Goal: Browse casually

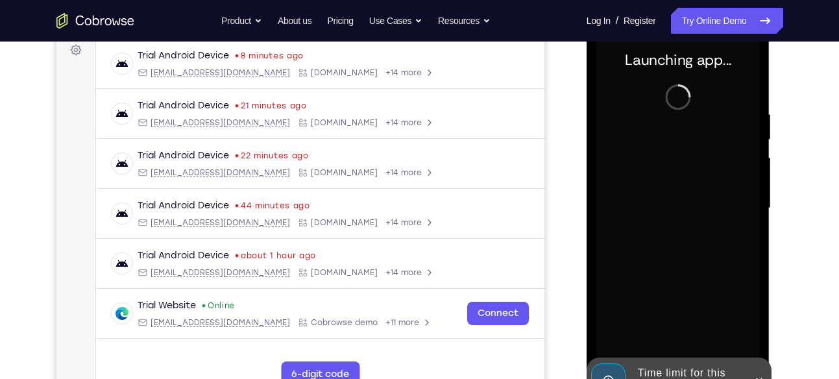
scroll to position [199, 0]
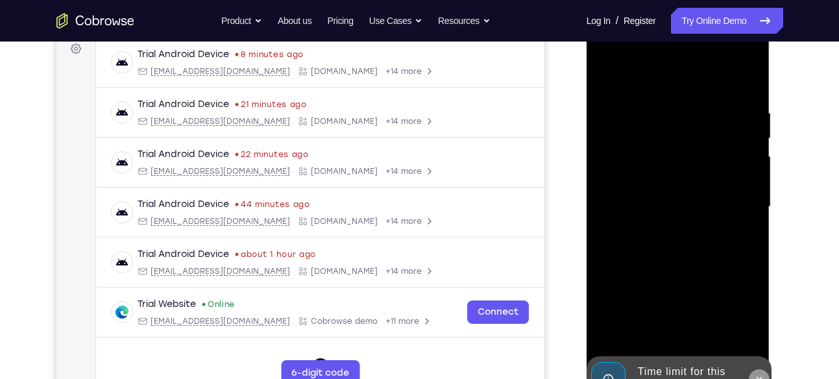
click at [762, 370] on button at bounding box center [759, 379] width 21 height 21
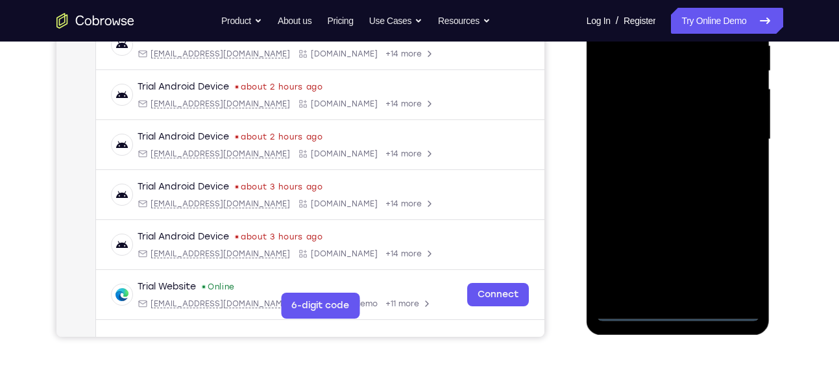
scroll to position [271, 0]
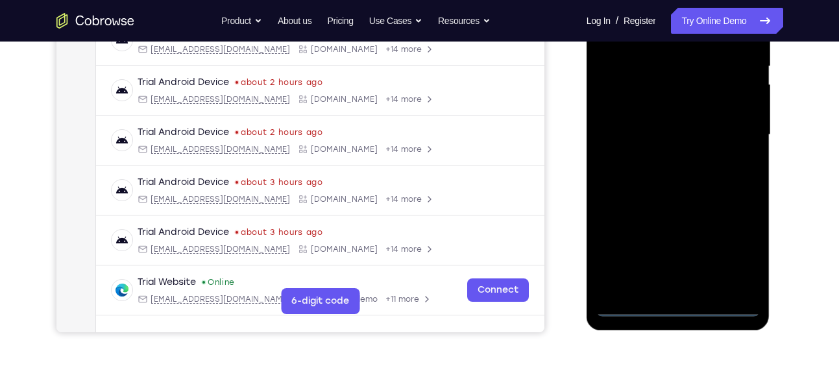
click at [678, 309] on div at bounding box center [679, 135] width 164 height 364
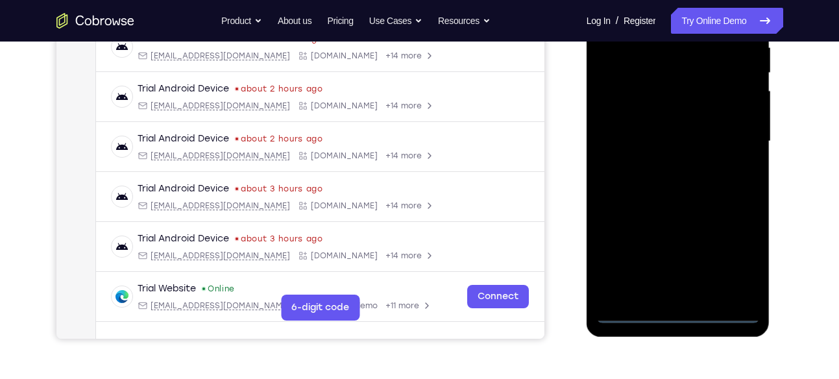
click at [741, 264] on div at bounding box center [679, 142] width 164 height 364
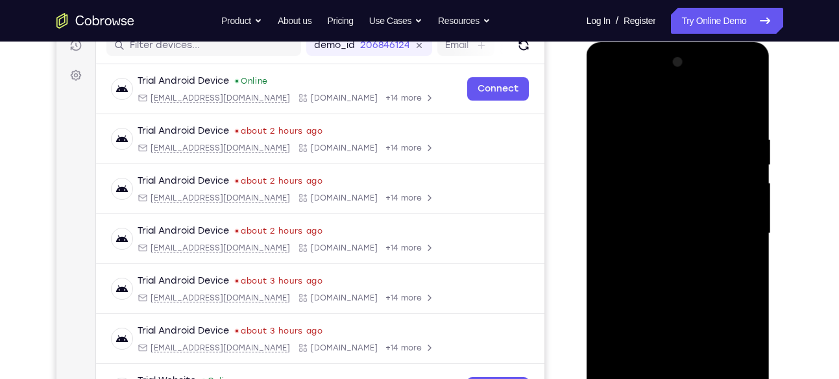
scroll to position [172, 0]
click at [625, 101] on div at bounding box center [679, 235] width 164 height 364
click at [729, 226] on div at bounding box center [679, 235] width 164 height 364
click at [660, 255] on div at bounding box center [679, 235] width 164 height 364
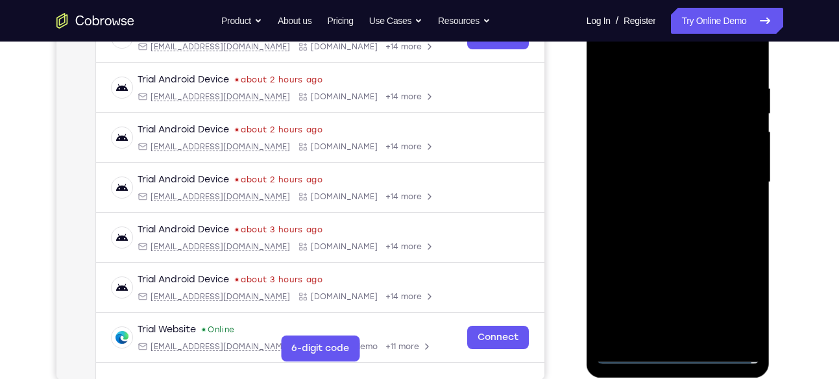
click at [659, 153] on div at bounding box center [679, 183] width 164 height 364
click at [659, 168] on div at bounding box center [679, 183] width 164 height 364
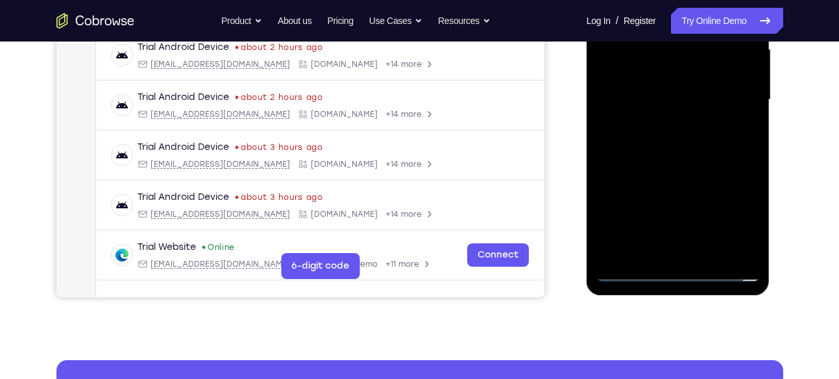
click at [752, 250] on div at bounding box center [679, 100] width 164 height 364
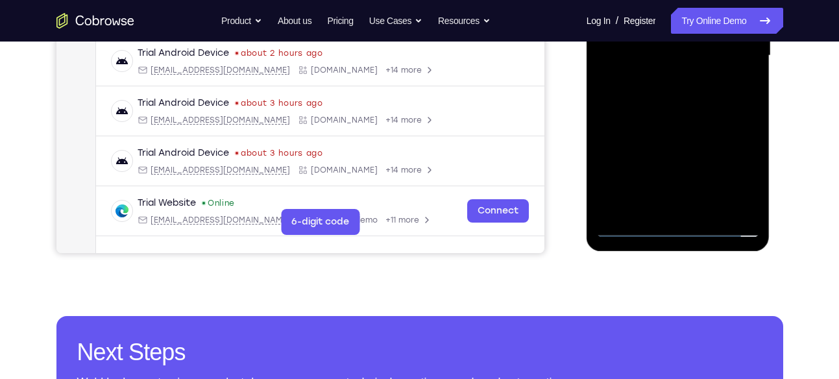
scroll to position [360, 0]
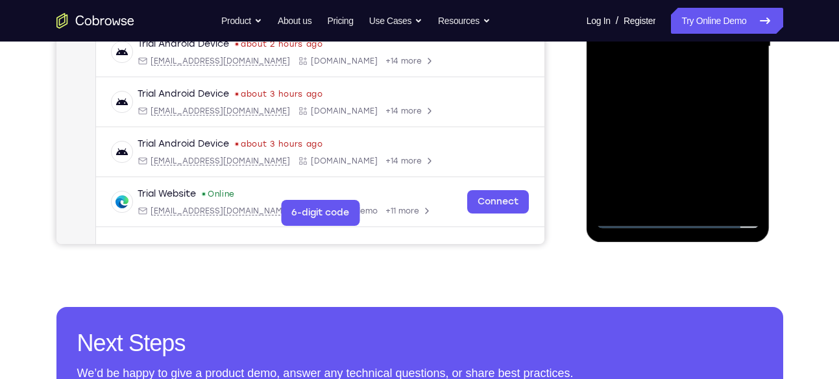
click at [750, 197] on div at bounding box center [679, 47] width 164 height 364
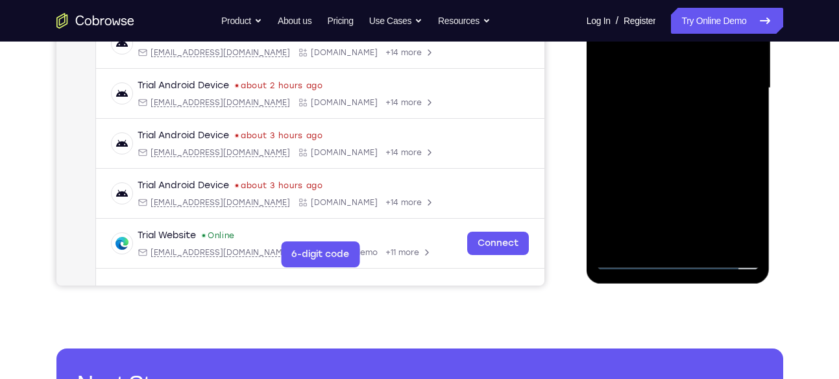
click at [679, 56] on div at bounding box center [679, 89] width 164 height 364
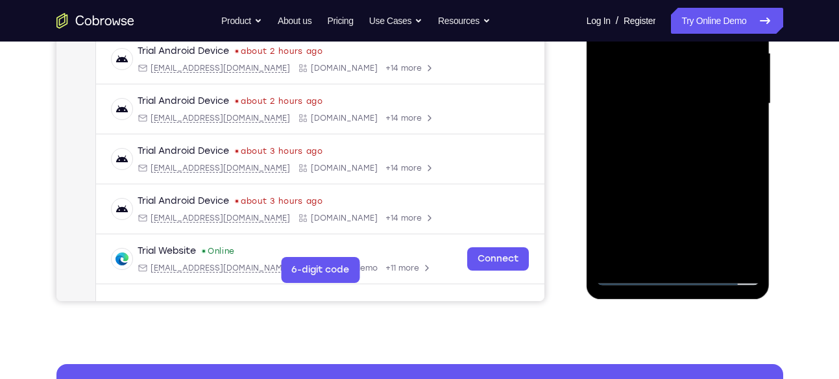
scroll to position [301, 0]
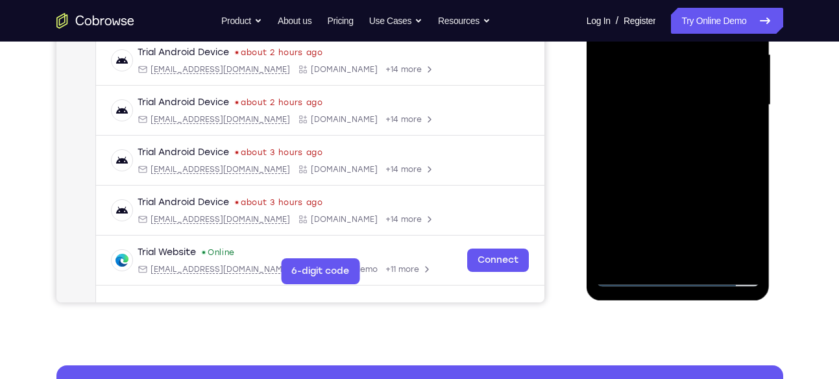
click at [708, 258] on div at bounding box center [679, 105] width 164 height 364
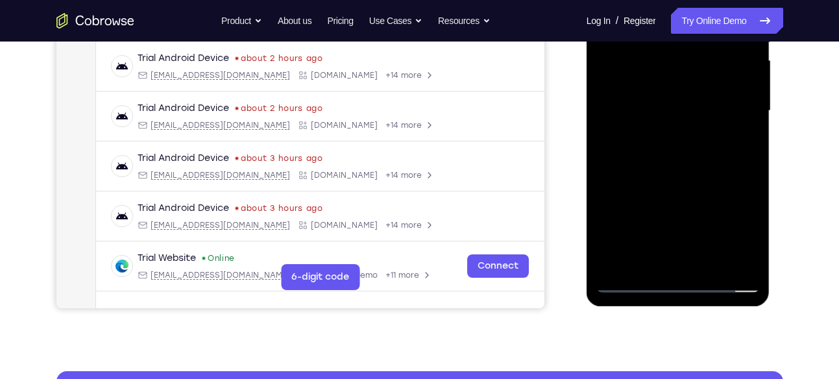
scroll to position [295, 0]
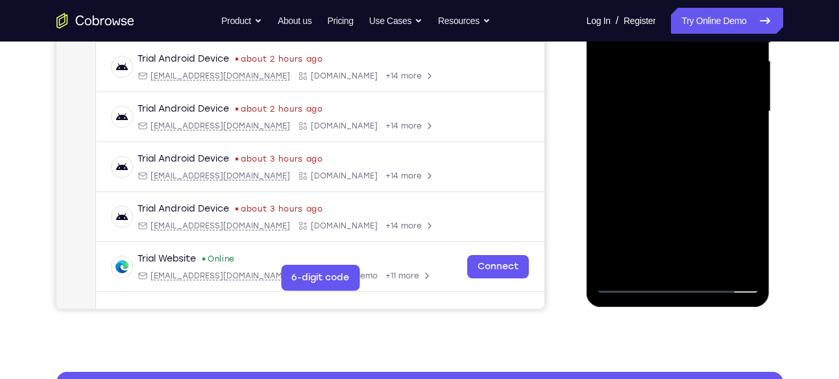
click at [697, 179] on div at bounding box center [679, 112] width 164 height 364
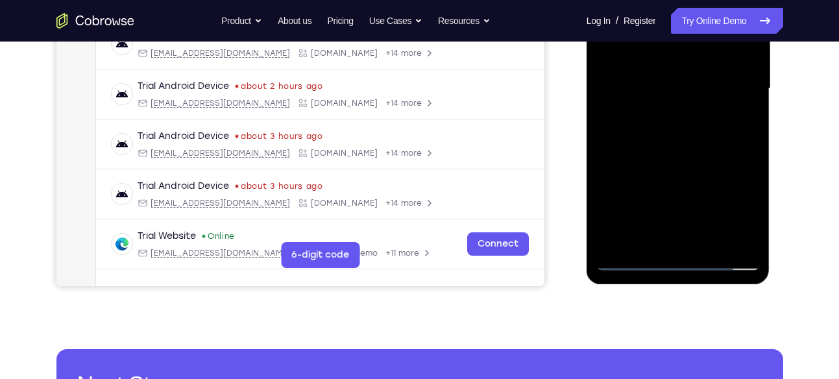
scroll to position [318, 0]
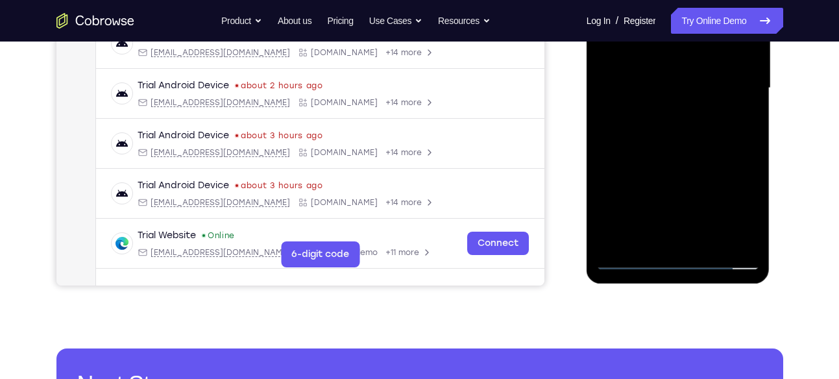
click at [629, 258] on div at bounding box center [679, 89] width 164 height 364
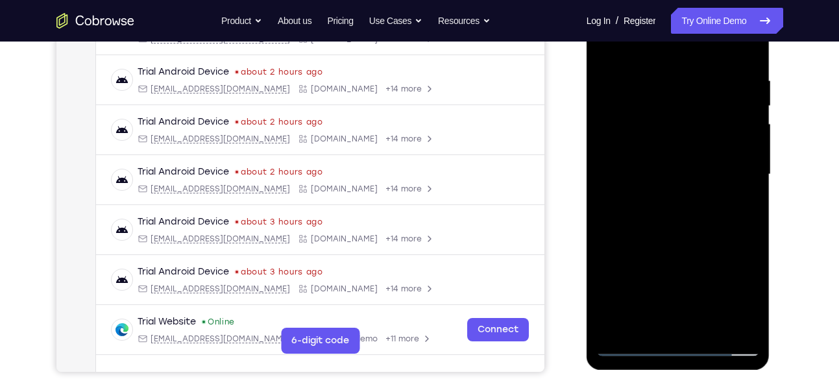
scroll to position [231, 0]
click at [665, 75] on div at bounding box center [679, 176] width 164 height 364
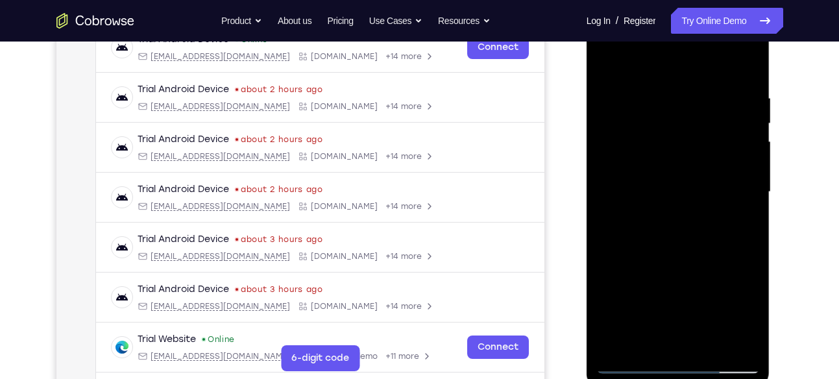
scroll to position [212, 0]
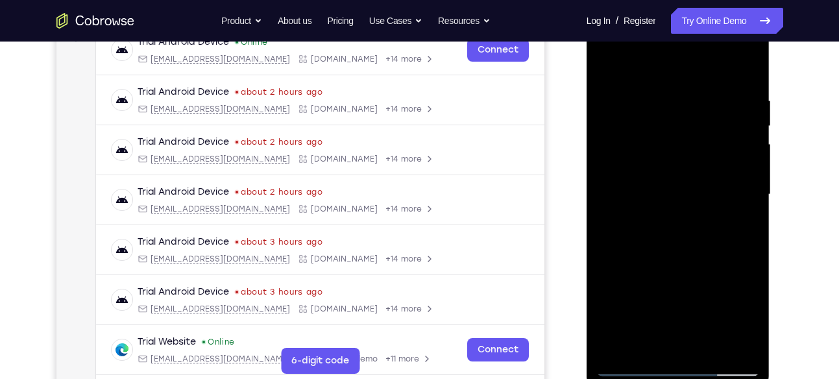
click at [746, 68] on div at bounding box center [679, 195] width 164 height 364
